Goal: Check status: Check status

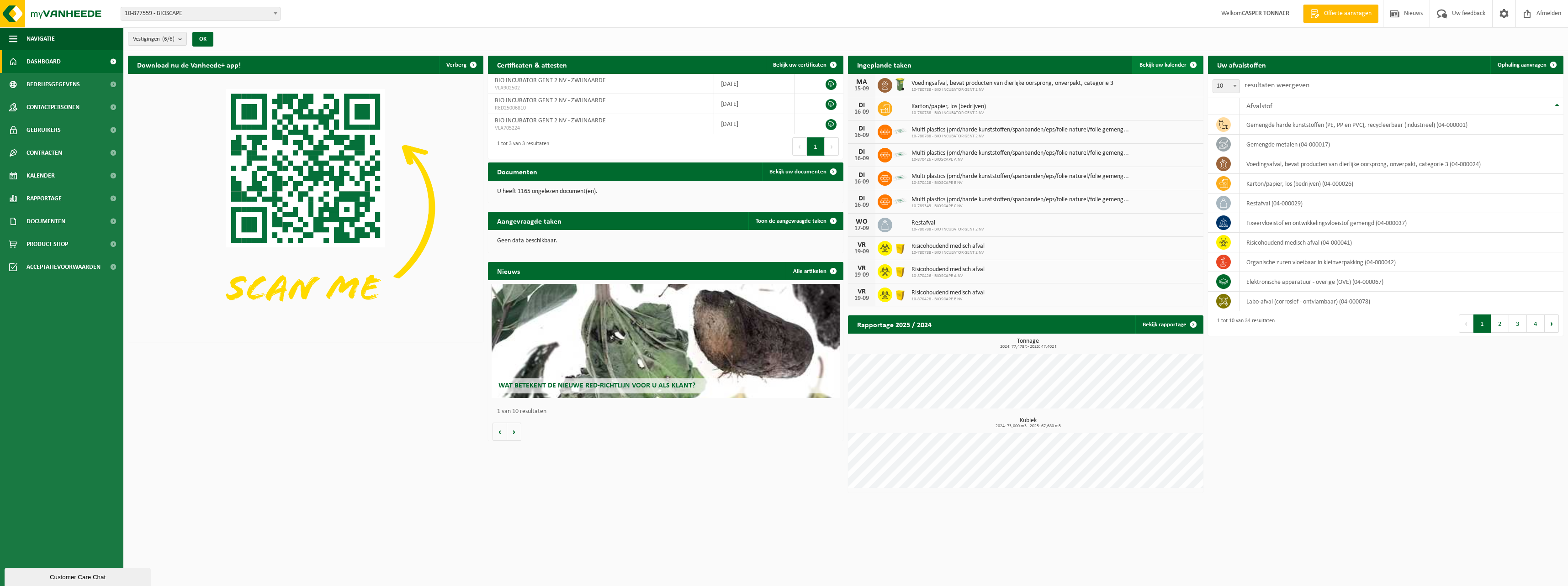
click at [1171, 60] on link "Bekijk uw kalender" at bounding box center [1167, 65] width 71 height 19
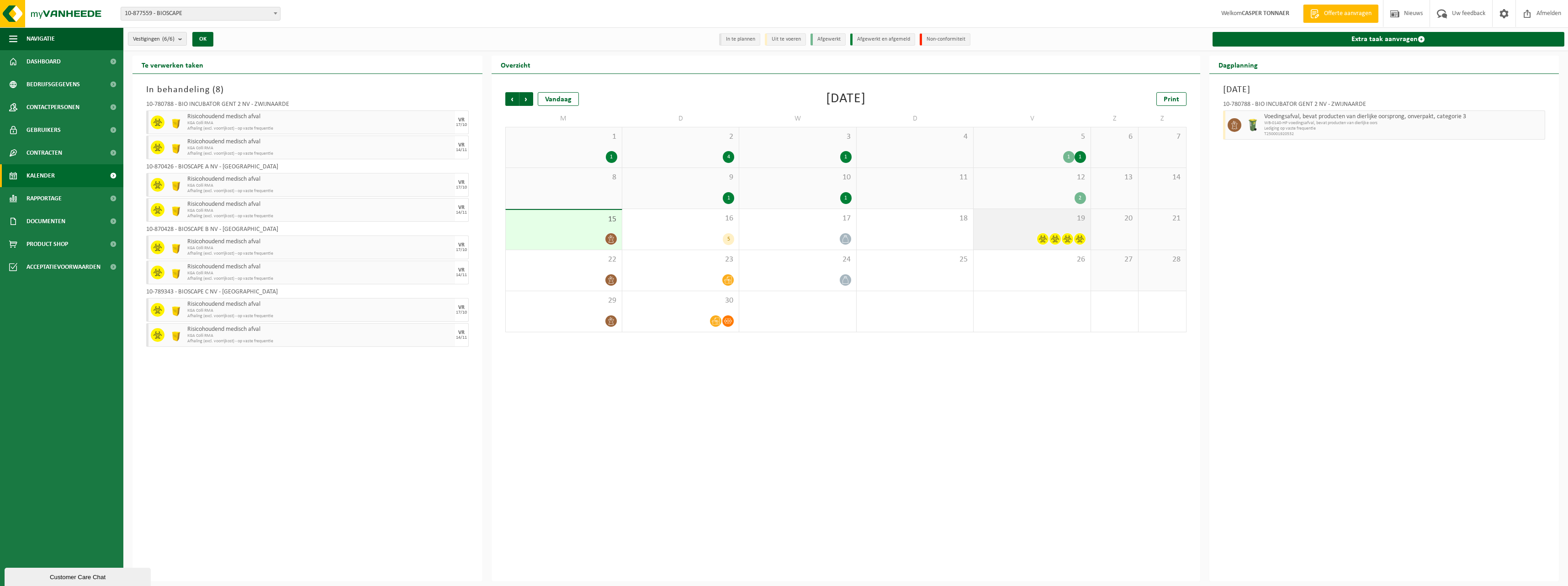
click at [1032, 218] on span "19" at bounding box center [1032, 218] width 108 height 10
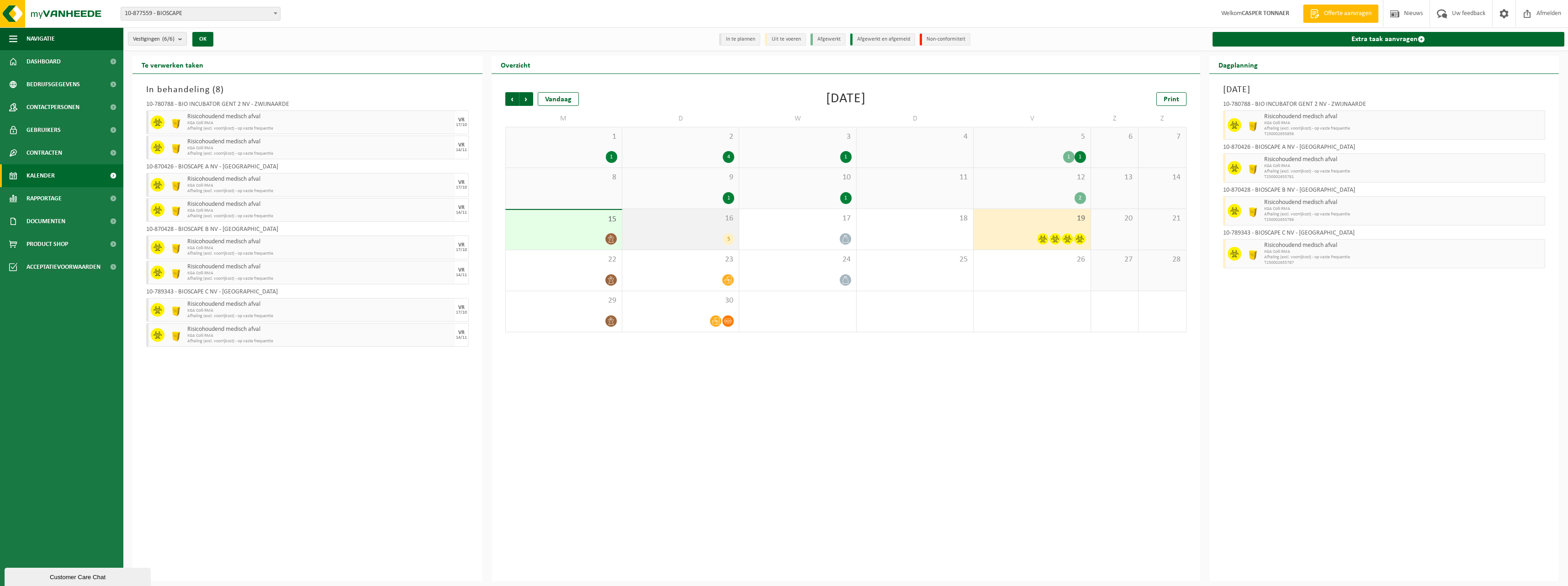
click at [700, 228] on div "16 5" at bounding box center [681, 230] width 117 height 41
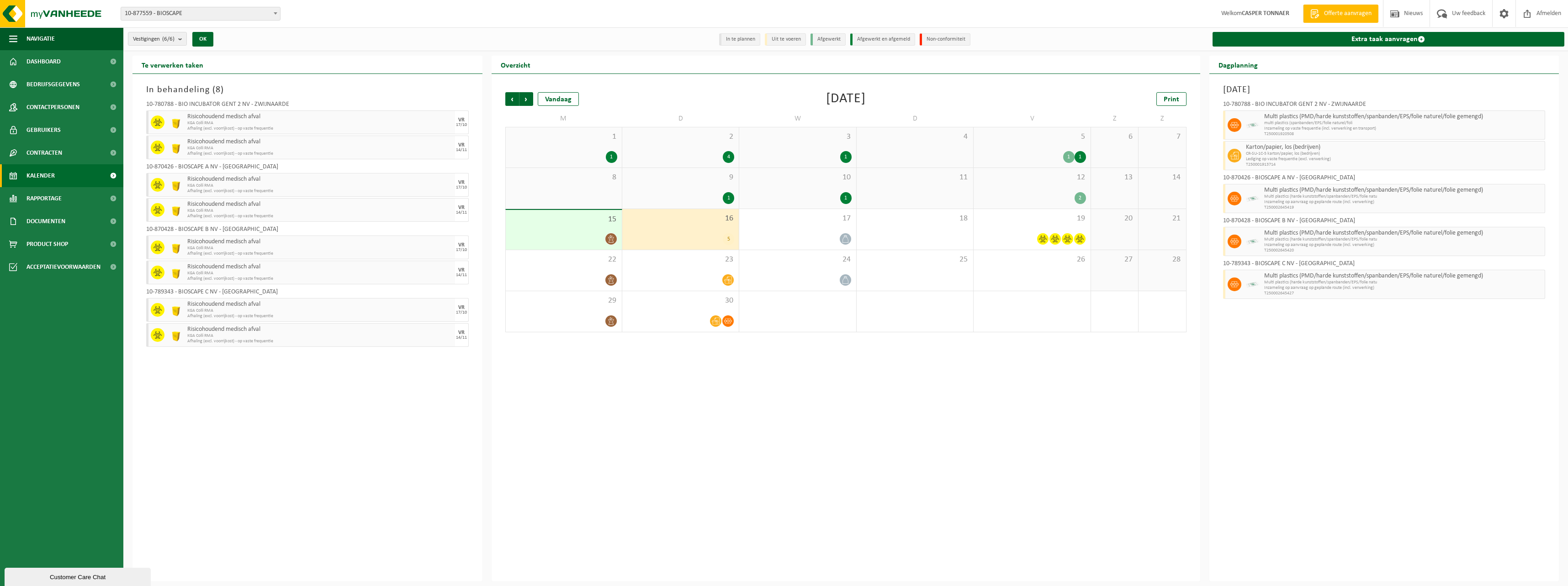
drag, startPoint x: 1287, startPoint y: 187, endPoint x: 1282, endPoint y: 191, distance: 6.4
click at [1286, 187] on span "Multi plastics (PMD/harde kunststoffen/spanbanden/EPS/folie naturel/folie gemen…" at bounding box center [1403, 190] width 278 height 7
click at [1275, 199] on span "Inzameling op aanvraag op geplande route (incl. verwerking)" at bounding box center [1403, 202] width 278 height 6
click at [1227, 197] on div at bounding box center [1233, 198] width 20 height 30
click at [1236, 234] on div at bounding box center [1233, 242] width 20 height 30
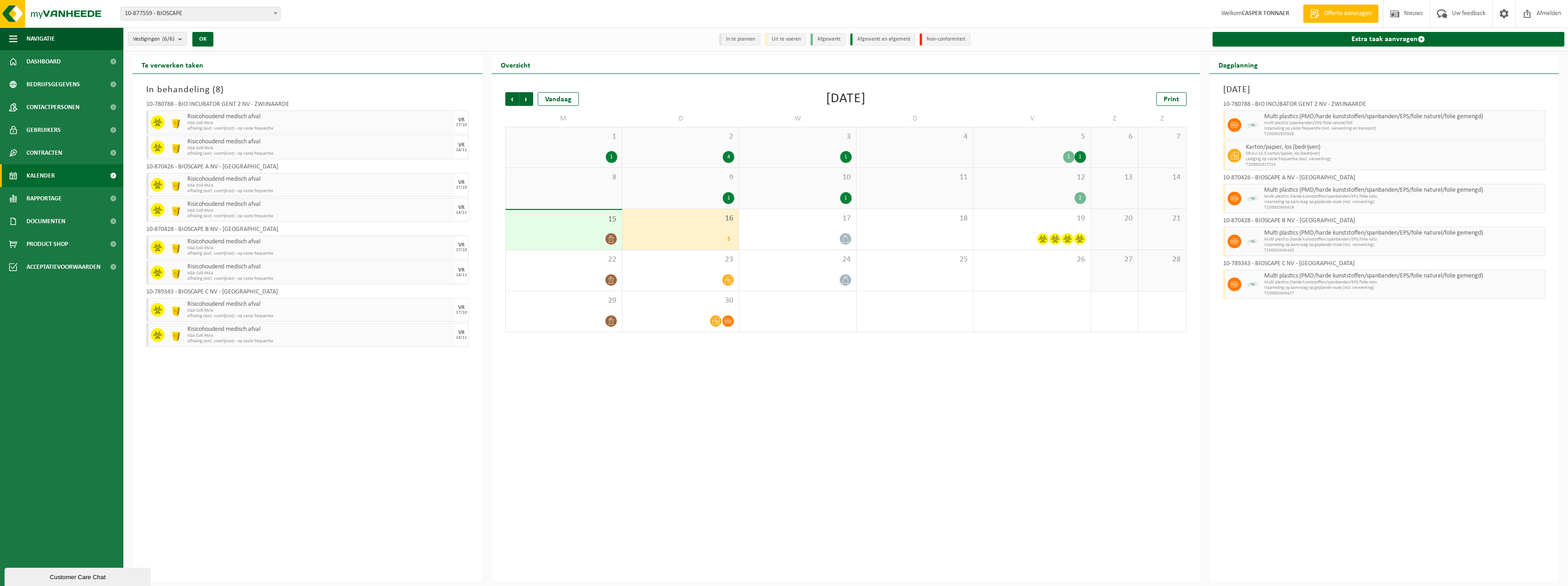
click at [1287, 240] on span "Multi plastics (harde kunststoffen/spanbanden/EPS/folie natu" at bounding box center [1403, 240] width 278 height 6
click at [550, 246] on div "15" at bounding box center [563, 229] width 116 height 40
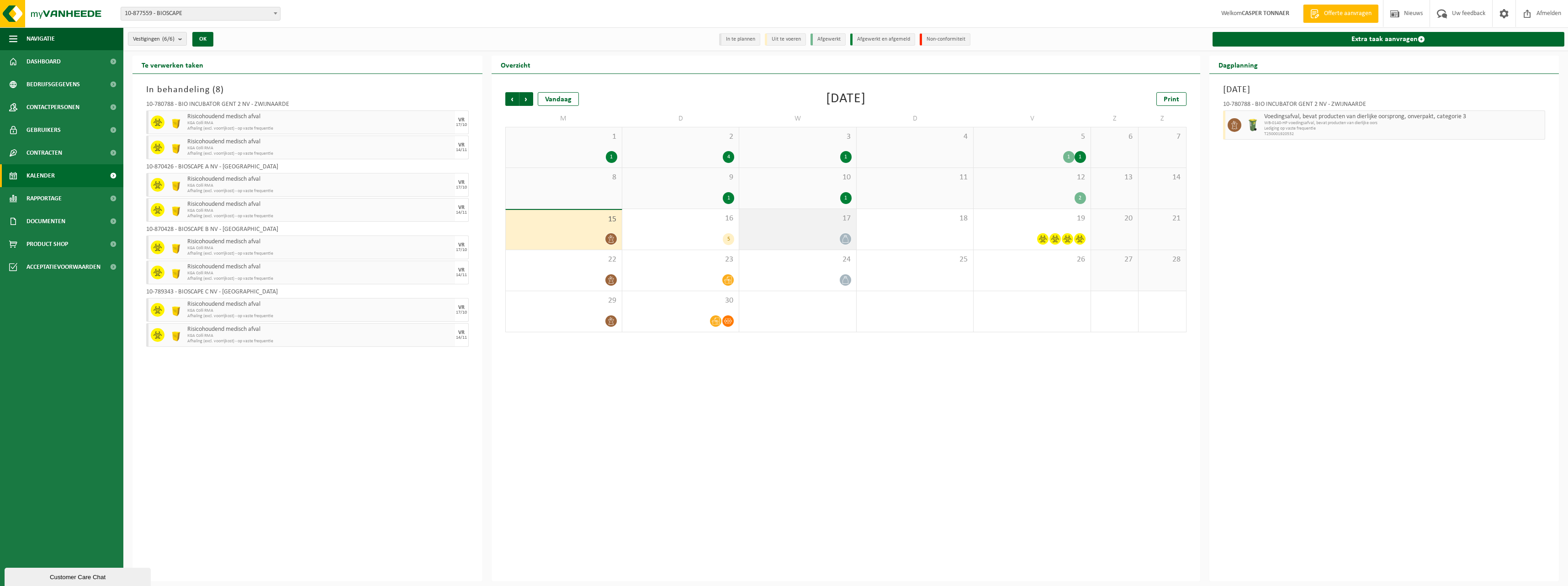
click at [804, 248] on div "17" at bounding box center [798, 230] width 117 height 41
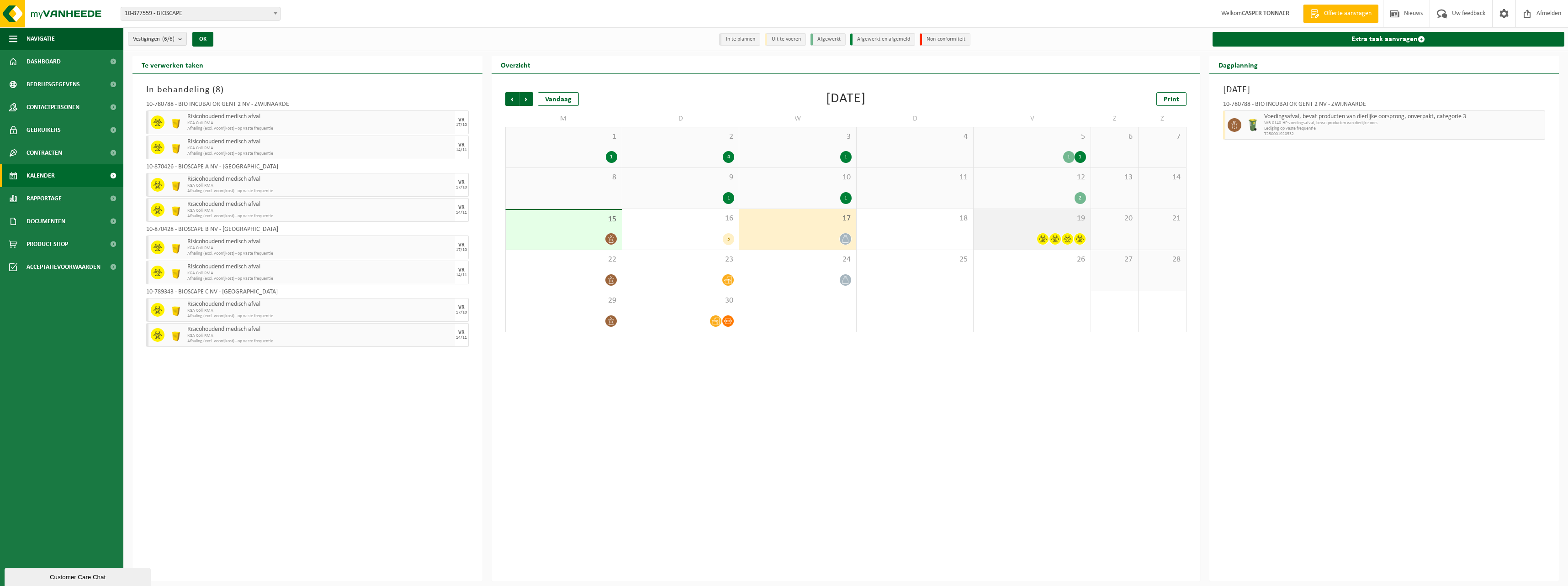
click at [1063, 229] on div "19" at bounding box center [1032, 230] width 117 height 41
